Goal: Check status: Check status

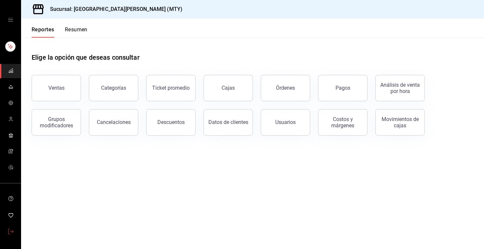
click at [10, 234] on span "mailbox folders" at bounding box center [10, 231] width 5 height 9
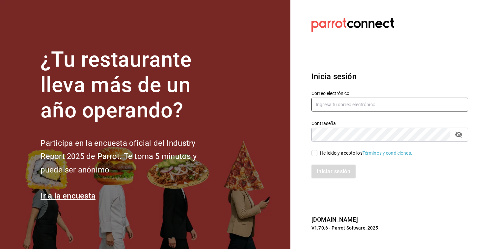
click at [330, 106] on input "text" at bounding box center [389, 104] width 157 height 14
paste input "[EMAIL_ADDRESS][DOMAIN_NAME]"
type input "[EMAIL_ADDRESS][DOMAIN_NAME]"
click at [316, 153] on input "He leído y acepto los Términos y condiciones." at bounding box center [314, 153] width 6 height 6
checkbox input "true"
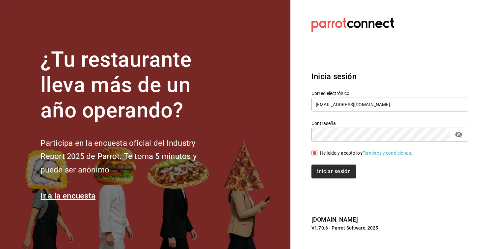
click at [341, 170] on button "Iniciar sesión" at bounding box center [333, 171] width 45 height 14
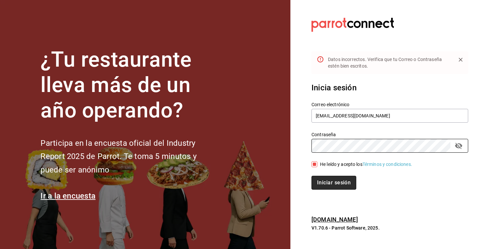
click at [333, 185] on button "Iniciar sesión" at bounding box center [333, 182] width 45 height 14
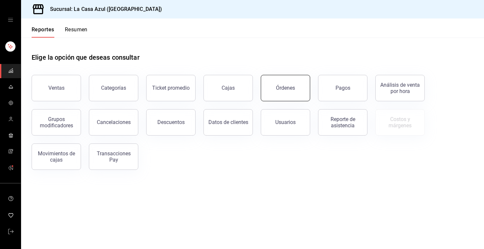
click at [275, 83] on button "Órdenes" at bounding box center [285, 88] width 49 height 26
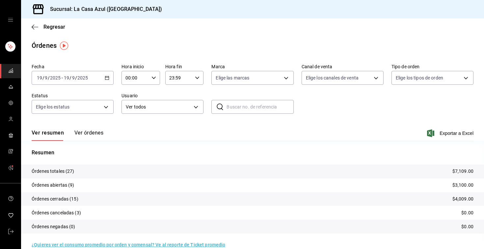
click at [92, 130] on button "Ver órdenes" at bounding box center [88, 134] width 29 height 11
